Goal: Information Seeking & Learning: Learn about a topic

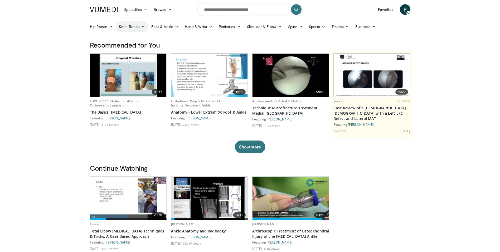
click at [141, 27] on icon at bounding box center [143, 27] width 4 height 4
click at [141, 39] on link "Knee Arthroplasty" at bounding box center [147, 39] width 63 height 8
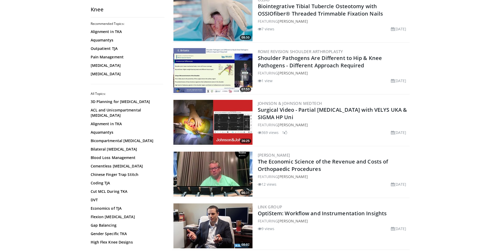
scroll to position [211, 0]
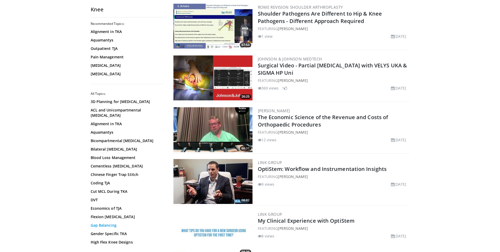
click at [107, 224] on link "Gap Balancing" at bounding box center [126, 224] width 71 height 5
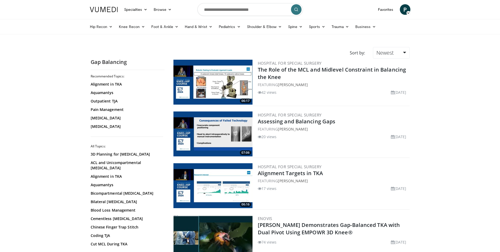
click at [224, 134] on img at bounding box center [212, 133] width 79 height 45
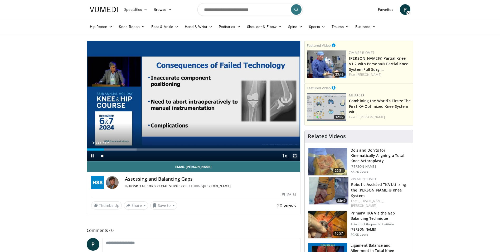
click at [295, 156] on span "Video Player" at bounding box center [295, 155] width 11 height 11
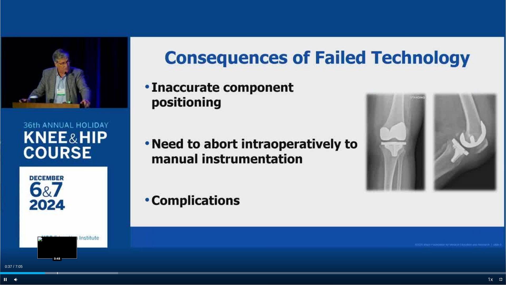
click at [57, 251] on div "Progress Bar" at bounding box center [57, 273] width 1 height 2
click at [76, 251] on div "Current Time 0:51 / Duration 7:05 Pause Skip Backward Skip Forward Mute 100% Lo…" at bounding box center [253, 279] width 506 height 11
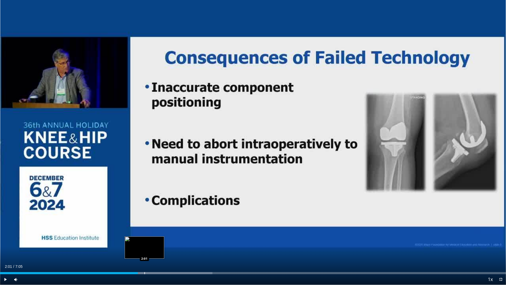
click at [145, 251] on div "Progress Bar" at bounding box center [144, 273] width 1 height 2
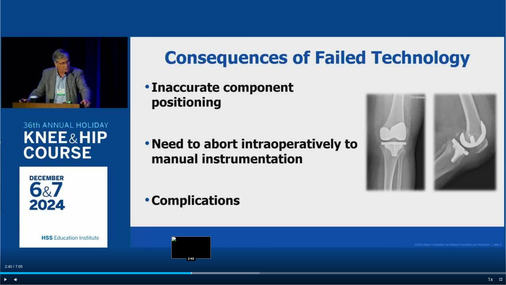
click at [191, 251] on div "Loaded : 51.32% 2:31 2:40" at bounding box center [253, 271] width 506 height 5
click at [216, 251] on div "Current Time 2:43 / Duration 7:05 Pause Skip Backward Skip Forward Mute 100% Lo…" at bounding box center [253, 279] width 506 height 11
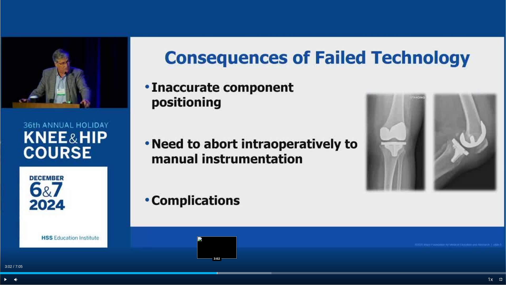
click at [217, 251] on div "Progress Bar" at bounding box center [217, 273] width 1 height 2
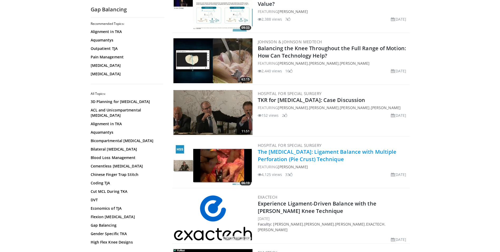
scroll to position [395, 0]
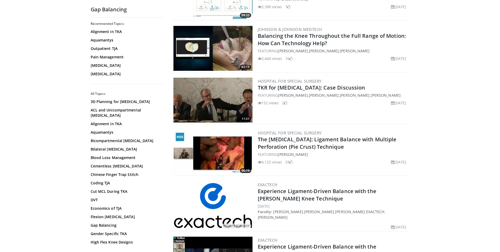
click at [239, 152] on img at bounding box center [212, 151] width 79 height 45
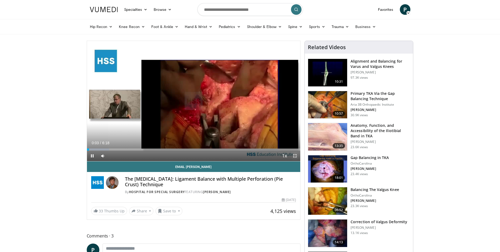
click at [292, 154] on span "Video Player" at bounding box center [295, 155] width 11 height 11
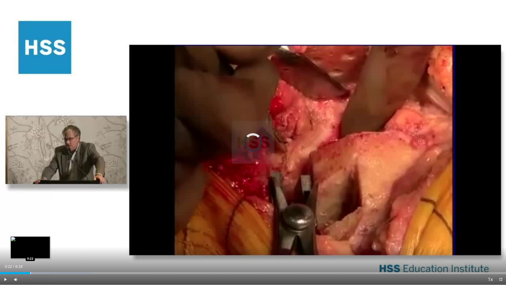
click at [30, 251] on div "Progress Bar" at bounding box center [30, 273] width 1 height 2
drag, startPoint x: 31, startPoint y: 279, endPoint x: 46, endPoint y: 280, distance: 14.8
click at [46, 251] on div "Mute 100%" at bounding box center [29, 279] width 37 height 11
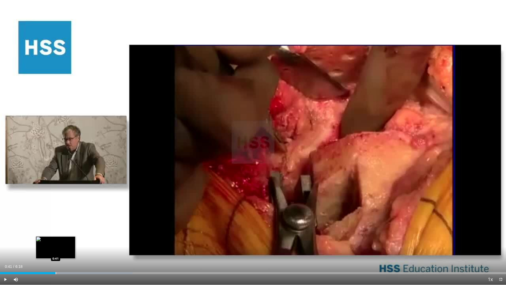
click at [56, 251] on div "Progress Bar" at bounding box center [56, 273] width 1 height 2
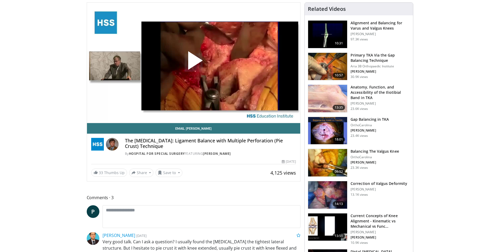
scroll to position [53, 0]
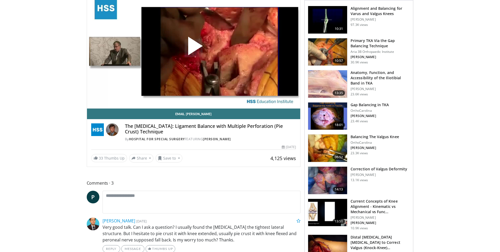
click at [335, 150] on img at bounding box center [327, 147] width 39 height 27
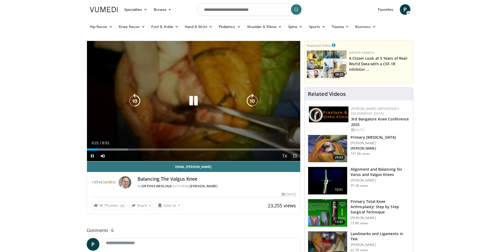
drag, startPoint x: 293, startPoint y: 155, endPoint x: 294, endPoint y: 175, distance: 19.5
click at [293, 155] on span "Video Player" at bounding box center [295, 155] width 11 height 11
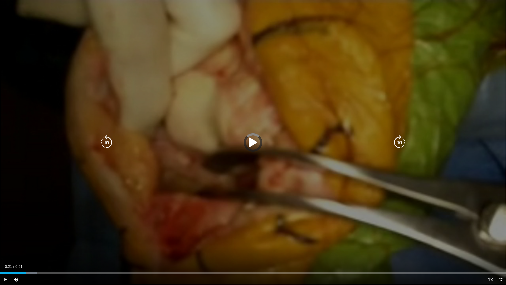
drag, startPoint x: 495, startPoint y: 273, endPoint x: 18, endPoint y: 269, distance: 477.2
click at [18, 251] on div "Loaded : 7.26% 0:19 6:20" at bounding box center [253, 271] width 506 height 5
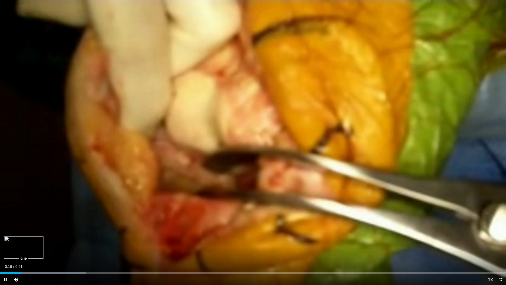
click at [24, 251] on div "Progress Bar" at bounding box center [24, 273] width 1 height 2
click at [37, 251] on div "Progress Bar" at bounding box center [37, 273] width 1 height 2
click at [47, 251] on div "Progress Bar" at bounding box center [47, 273] width 1 height 2
click at [55, 251] on div "Progress Bar" at bounding box center [55, 273] width 1 height 2
click at [7, 251] on span "Video Player" at bounding box center [5, 279] width 11 height 11
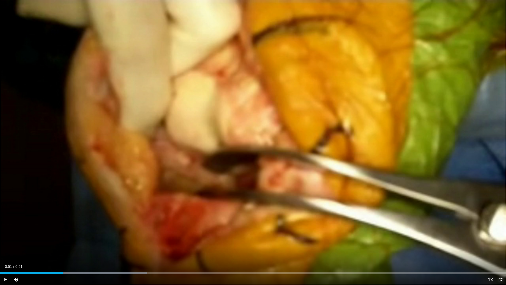
click at [500, 251] on span "Video Player" at bounding box center [501, 279] width 11 height 11
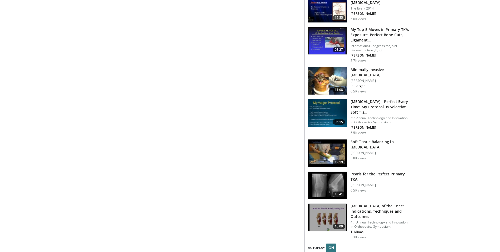
scroll to position [501, 0]
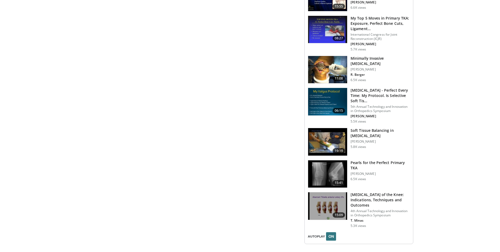
click at [334, 94] on img at bounding box center [327, 101] width 39 height 27
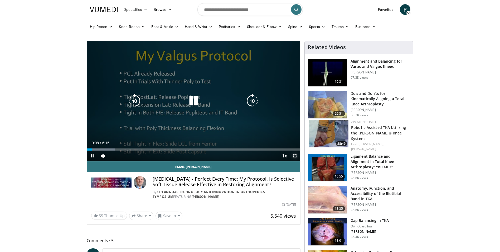
drag, startPoint x: 295, startPoint y: 157, endPoint x: 296, endPoint y: 177, distance: 19.5
click at [295, 157] on span "Video Player" at bounding box center [295, 155] width 11 height 11
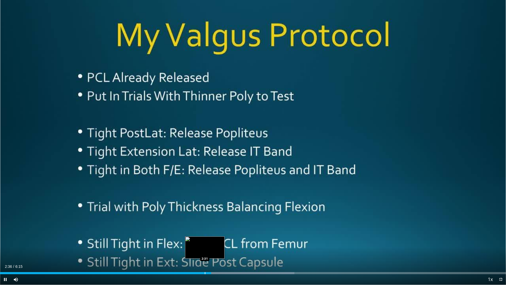
click at [205, 251] on div "Progress Bar" at bounding box center [205, 273] width 1 height 2
click at [202, 251] on div "Progress Bar" at bounding box center [202, 273] width 1 height 2
click at [6, 251] on span "Video Player" at bounding box center [5, 279] width 11 height 11
click at [208, 251] on div "Progress Bar" at bounding box center [208, 273] width 1 height 2
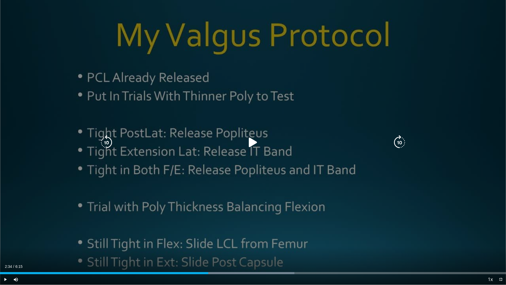
click at [250, 142] on icon "Video Player" at bounding box center [253, 142] width 15 height 15
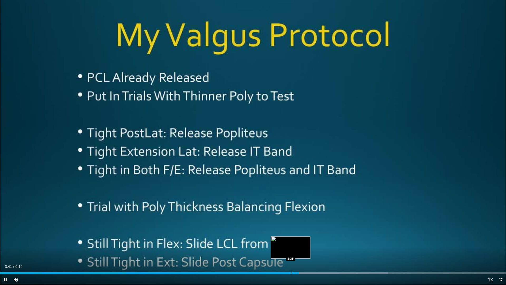
click at [291, 251] on div "Loaded : 76.70% 3:41 3:35" at bounding box center [253, 271] width 506 height 5
click at [285, 251] on div "Progress Bar" at bounding box center [285, 273] width 1 height 2
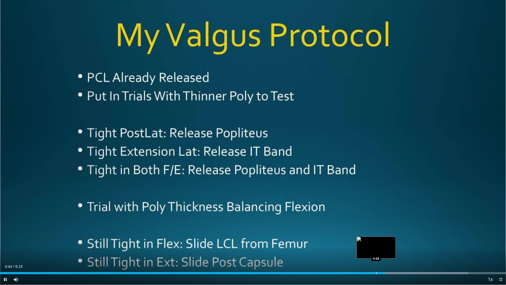
click at [376, 251] on div "Progress Bar" at bounding box center [376, 273] width 1 height 2
click at [371, 251] on div "Current Time 4:41 / Duration 6:15 Pause Skip Backward Skip Forward Mute Loaded …" at bounding box center [253, 279] width 506 height 11
click at [364, 251] on div "Loaded : 92.57% 4:29 4:29" at bounding box center [253, 271] width 506 height 5
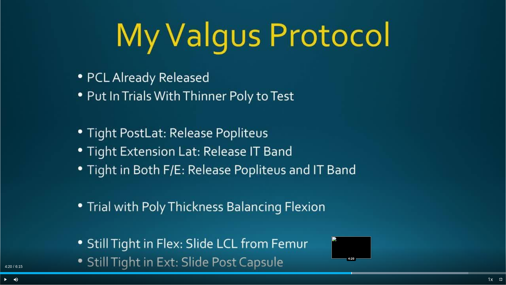
click at [351, 251] on div "Progress Bar" at bounding box center [351, 273] width 1 height 2
click at [5, 251] on span "Video Player" at bounding box center [5, 279] width 11 height 11
click at [4, 251] on span "Video Player" at bounding box center [5, 279] width 11 height 11
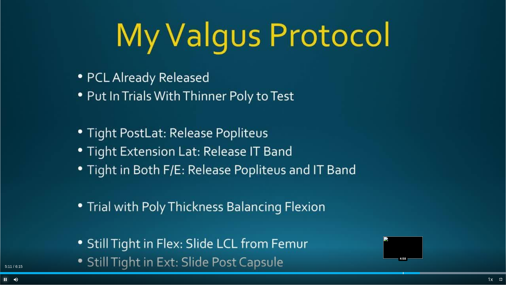
click at [403, 251] on div "Progress Bar" at bounding box center [403, 273] width 1 height 2
click at [398, 251] on div "Loaded : 100.00% 4:54 4:54" at bounding box center [253, 273] width 506 height 2
click at [394, 251] on div "4:56" at bounding box center [200, 273] width 400 height 2
click at [388, 251] on div "Current Time 4:53 / Duration 6:15 Pause Skip Backward Skip Forward Mute Loaded …" at bounding box center [253, 279] width 506 height 11
click at [386, 251] on div "Progress Bar" at bounding box center [386, 273] width 1 height 2
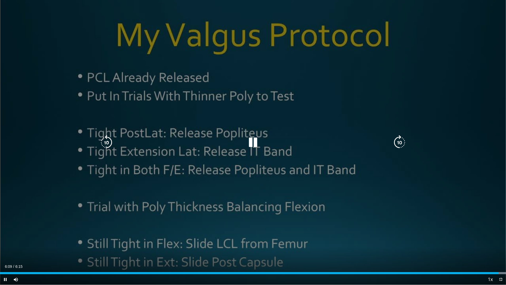
click at [311, 50] on div "10 seconds Tap to unmute" at bounding box center [253, 142] width 506 height 284
